Goal: Transaction & Acquisition: Purchase product/service

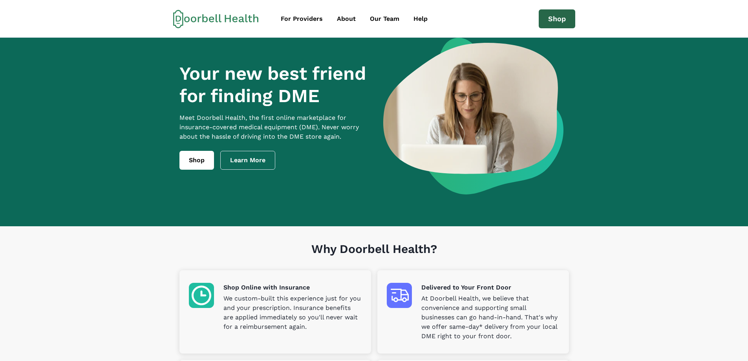
click at [571, 20] on link "Shop" at bounding box center [557, 18] width 37 height 19
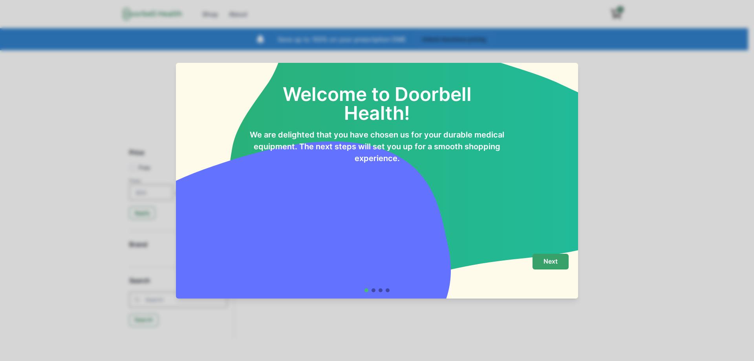
click at [545, 257] on button "Next" at bounding box center [551, 262] width 36 height 16
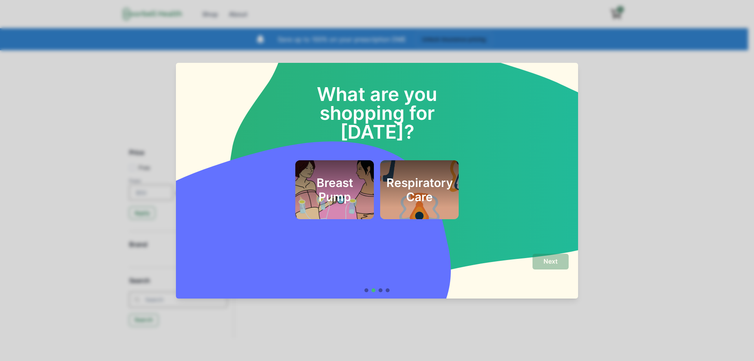
click at [446, 186] on div "Respiratory Care" at bounding box center [420, 190] width 60 height 40
click at [567, 262] on button "Next" at bounding box center [551, 262] width 36 height 16
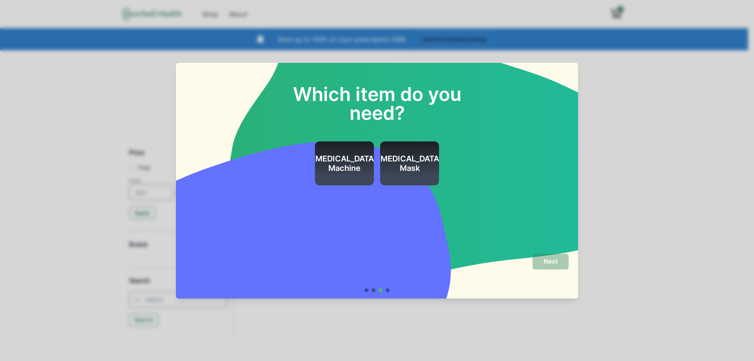
click at [318, 165] on div "[MEDICAL_DATA] Machine" at bounding box center [344, 163] width 59 height 44
click at [543, 261] on button "Next" at bounding box center [551, 262] width 36 height 16
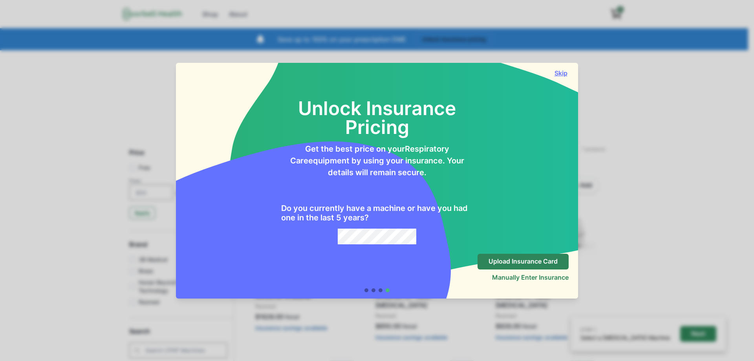
click at [561, 70] on button "Skip" at bounding box center [561, 73] width 16 height 8
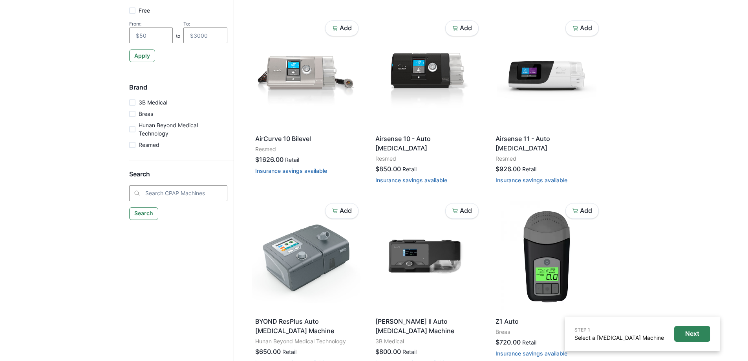
scroll to position [236, 0]
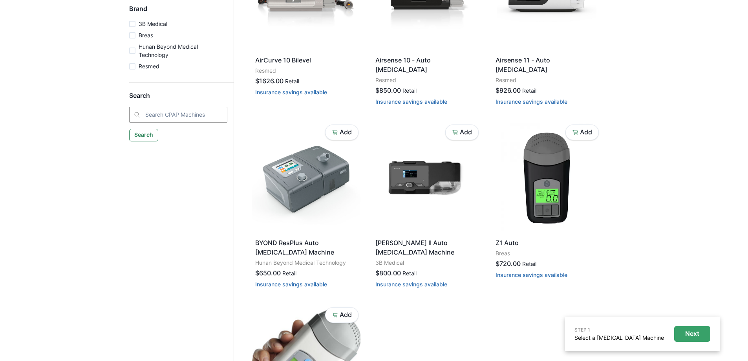
click at [693, 334] on p "Next" at bounding box center [693, 333] width 14 height 7
click at [704, 338] on button "Next" at bounding box center [693, 334] width 36 height 16
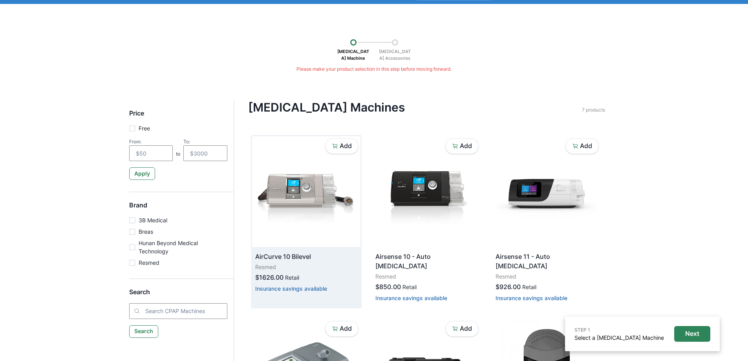
click at [304, 170] on img at bounding box center [306, 191] width 108 height 111
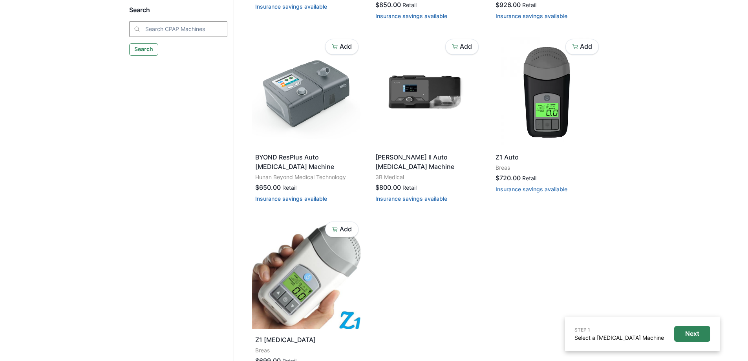
scroll to position [391, 0]
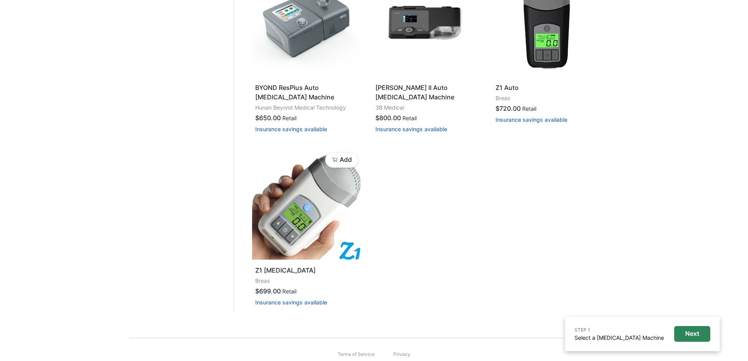
click at [182, 267] on nav "Price Free From: to To: Apply Brand 3B Medical Breas Hunan Beyond Medical Techn…" at bounding box center [181, 31] width 105 height 564
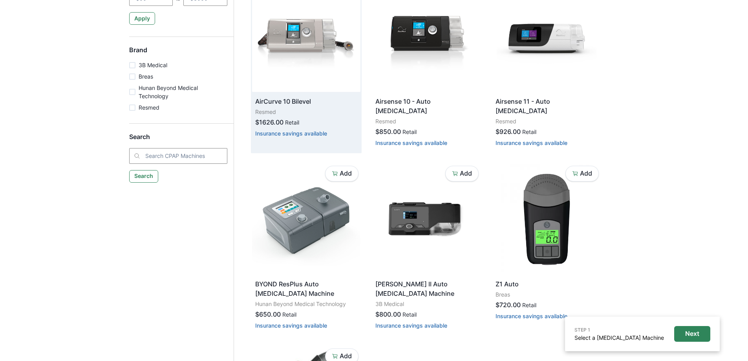
scroll to position [155, 0]
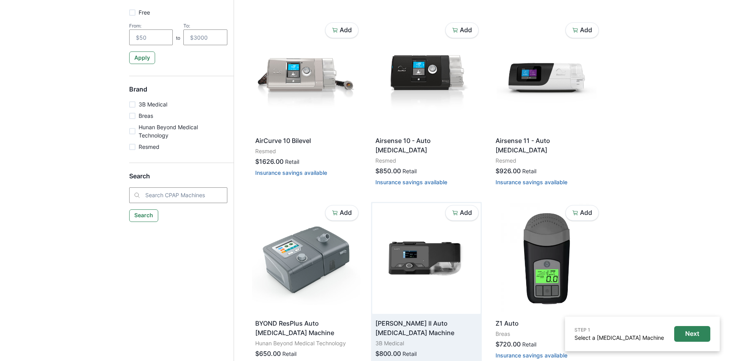
click at [438, 275] on img at bounding box center [426, 258] width 108 height 111
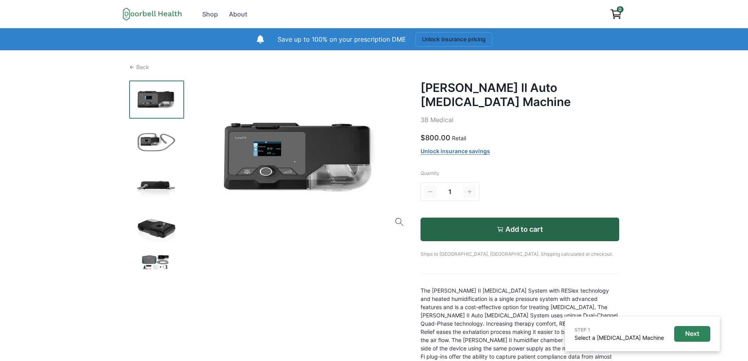
click at [511, 225] on p "Add to cart" at bounding box center [525, 229] width 38 height 9
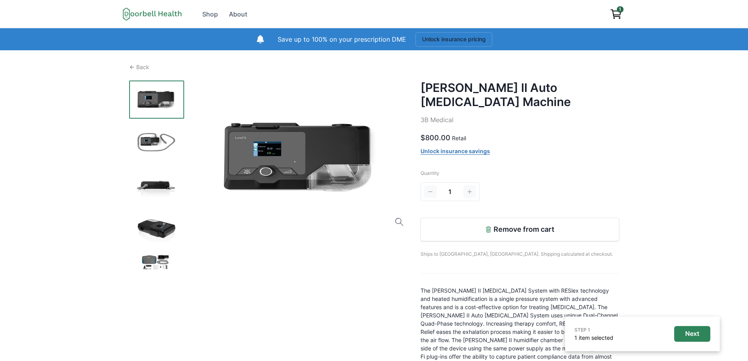
click at [616, 11] on icon "View cart" at bounding box center [616, 14] width 13 height 13
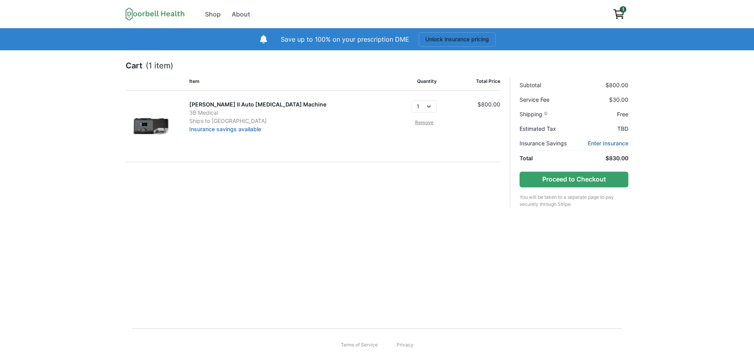
click at [149, 130] on img at bounding box center [152, 126] width 52 height 52
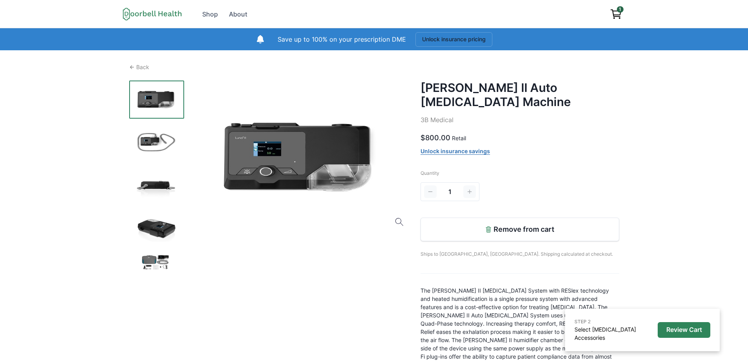
click at [431, 148] on link "Unlock insurance savings" at bounding box center [456, 151] width 70 height 7
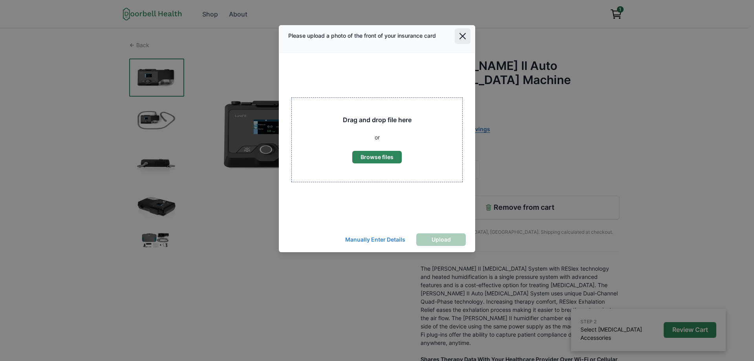
click at [465, 37] on icon "Close" at bounding box center [463, 36] width 6 height 6
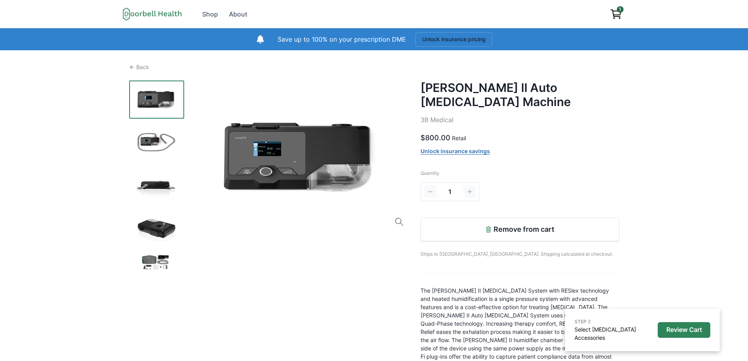
click at [684, 333] on p "Review Cart" at bounding box center [685, 329] width 36 height 7
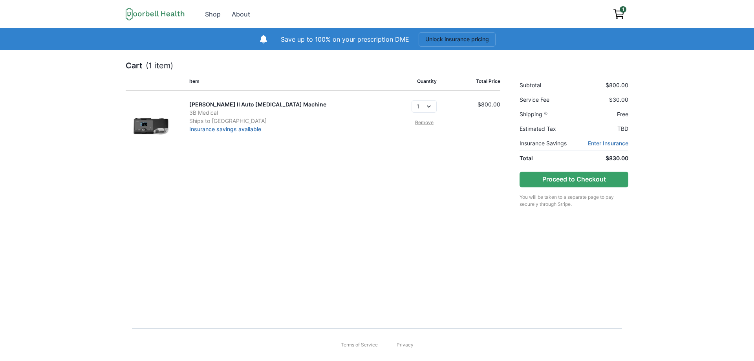
click at [427, 194] on main "Item Quantity Total Price [PERSON_NAME] II Auto [MEDICAL_DATA] Machine 3B Medic…" at bounding box center [313, 143] width 375 height 130
click at [592, 179] on button "Proceed to Checkout" at bounding box center [574, 180] width 109 height 16
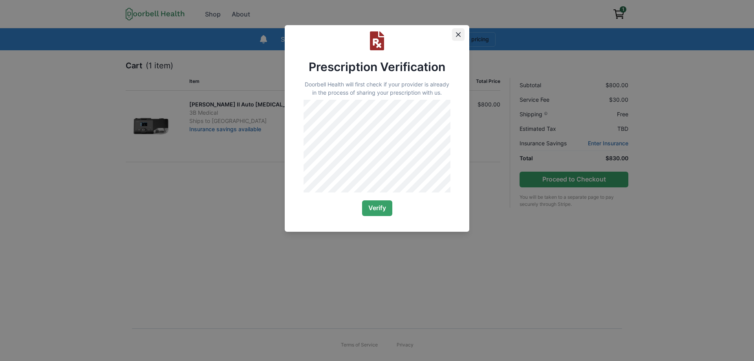
click at [460, 35] on icon "Close" at bounding box center [458, 34] width 5 height 5
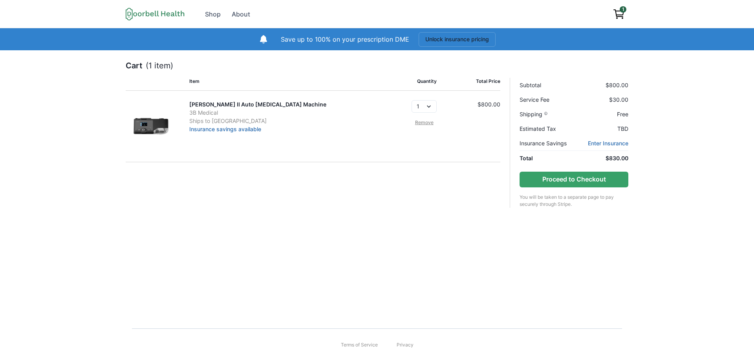
click at [501, 332] on div "Terms of Service Privacy" at bounding box center [377, 344] width 490 height 33
click at [496, 306] on div "Cart (1 item) Item Quantity Total Price [PERSON_NAME] II Auto [MEDICAL_DATA] Ma…" at bounding box center [377, 183] width 754 height 266
click at [187, 80] on div "Item Quantity Total Price" at bounding box center [313, 84] width 375 height 13
click at [201, 82] on p "Item" at bounding box center [281, 81] width 184 height 7
click at [271, 224] on div "Cart (1 item) Item Quantity Total Price [PERSON_NAME] II Auto [MEDICAL_DATA] Ma…" at bounding box center [377, 183] width 754 height 266
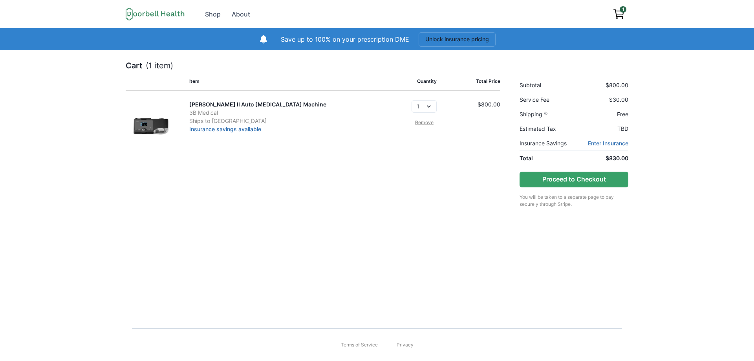
click at [579, 190] on nav "Subtotal $800.00 Service Fee $30.00 Shipping Free Estimated Tax TBD Insurance S…" at bounding box center [569, 143] width 119 height 130
click at [577, 182] on button "Proceed to Checkout" at bounding box center [574, 180] width 109 height 16
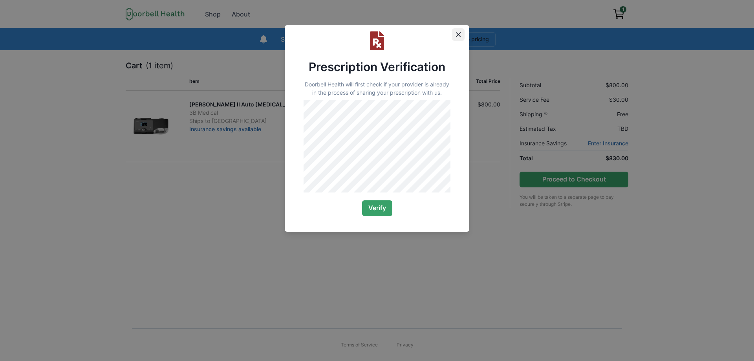
click at [456, 33] on button "Close" at bounding box center [458, 34] width 13 height 13
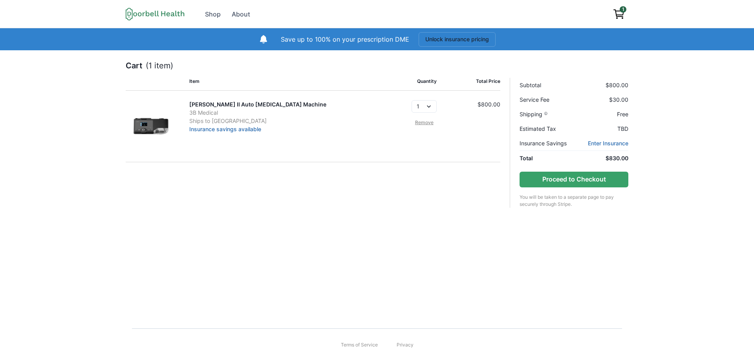
click at [371, 35] on p "Save up to 100% on your prescription DME" at bounding box center [345, 39] width 128 height 9
click at [371, 44] on p "Save up to 100% on your prescription DME" at bounding box center [345, 39] width 128 height 9
click at [182, 15] on icon at bounding box center [155, 13] width 59 height 13
drag, startPoint x: 129, startPoint y: 14, endPoint x: 152, endPoint y: 16, distance: 22.9
click at [129, 14] on icon at bounding box center [155, 13] width 59 height 13
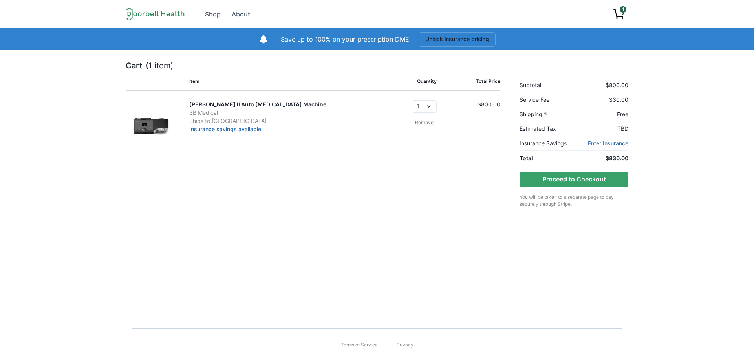
click at [154, 16] on icon at bounding box center [155, 13] width 59 height 13
drag, startPoint x: 631, startPoint y: 2, endPoint x: 629, endPoint y: 10, distance: 8.5
click at [630, 4] on div "Open menu Shop About Terms of Service Privacy Shop About 1" at bounding box center [377, 14] width 754 height 28
click at [625, 18] on link "1" at bounding box center [619, 14] width 19 height 16
click at [510, 161] on nav "Subtotal $800.00 Service Fee $30.00 Shipping Free Estimated Tax TBD Insurance S…" at bounding box center [569, 143] width 119 height 130
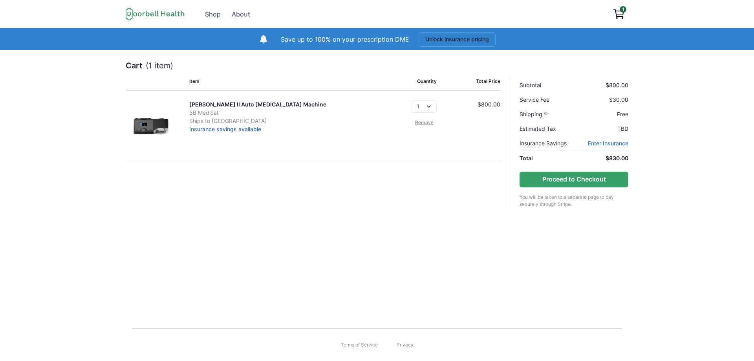
click at [506, 161] on div "Item Quantity Total Price [PERSON_NAME] II Auto [MEDICAL_DATA] Machine 3B Medic…" at bounding box center [377, 143] width 503 height 130
click at [146, 64] on p "(1 item)" at bounding box center [160, 66] width 28 height 12
click at [135, 3] on div "Open menu Shop About Terms of Service Privacy Shop About 1" at bounding box center [377, 14] width 754 height 28
click at [126, 6] on div "Open menu Shop About Terms of Service Privacy Shop About" at bounding box center [368, 14] width 484 height 16
